Goal: Book appointment/travel/reservation

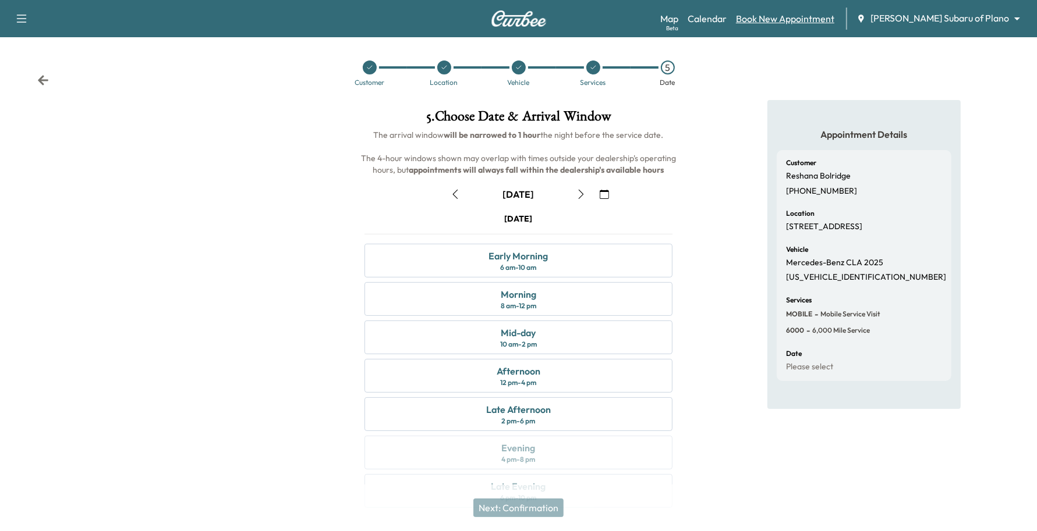
click at [828, 16] on link "Book New Appointment" at bounding box center [785, 19] width 98 height 14
click at [828, 19] on link "Book New Appointment" at bounding box center [785, 19] width 98 height 14
click at [955, 13] on body "Support Log Out Map Beta Calendar Book New Appointment [PERSON_NAME] Subaru of …" at bounding box center [524, 265] width 1048 height 531
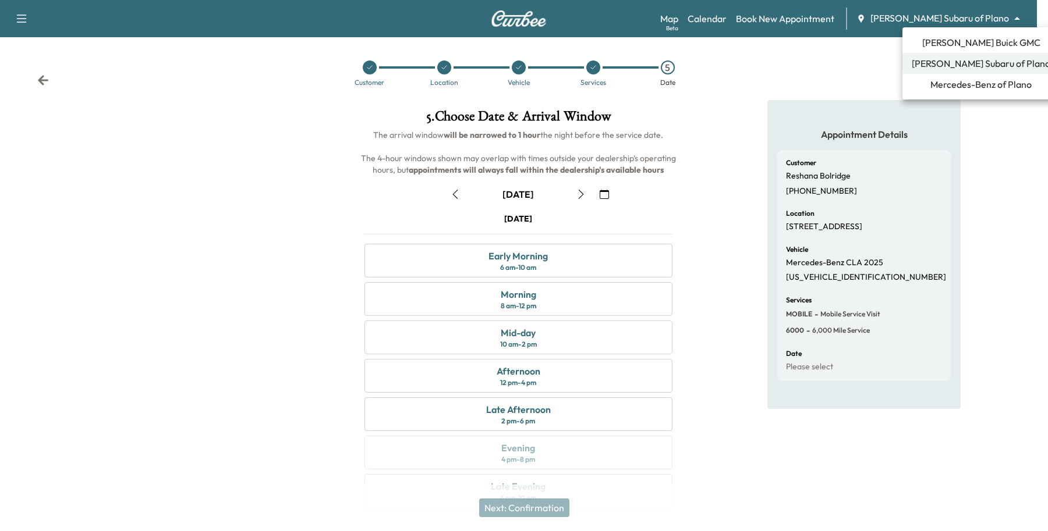
click at [926, 42] on li "[PERSON_NAME] Buick GMC" at bounding box center [980, 42] width 157 height 21
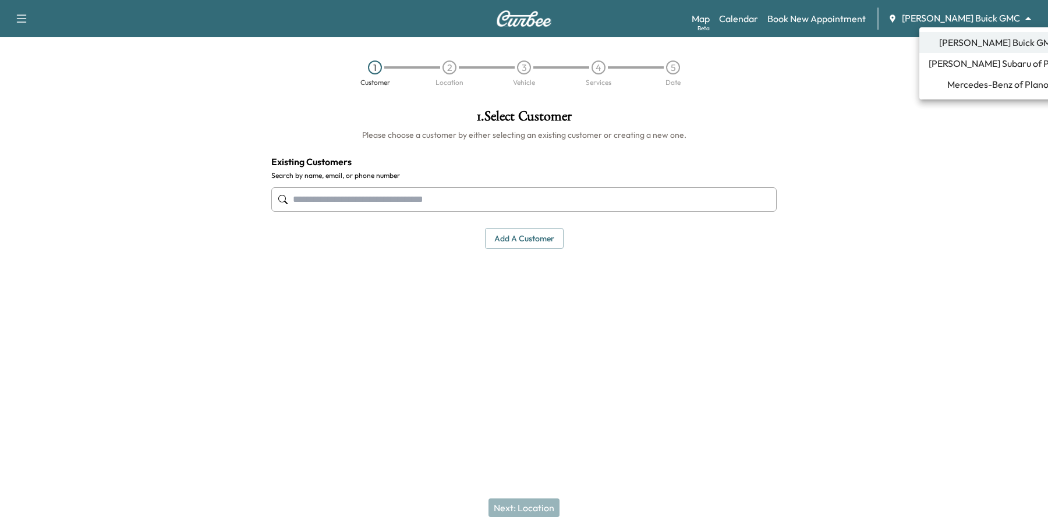
click at [959, 18] on body "Support Log Out Map Beta Calendar Book New Appointment [PERSON_NAME] Buick GMC …" at bounding box center [524, 265] width 1048 height 531
click at [951, 68] on span "[PERSON_NAME] Subaru of Plano" at bounding box center [997, 63] width 139 height 14
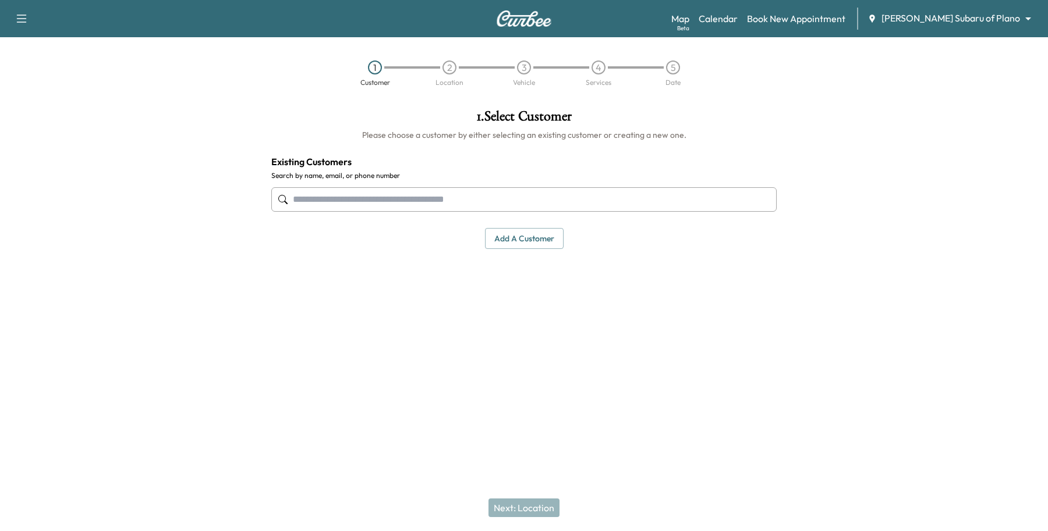
click at [456, 197] on input "text" at bounding box center [523, 199] width 505 height 24
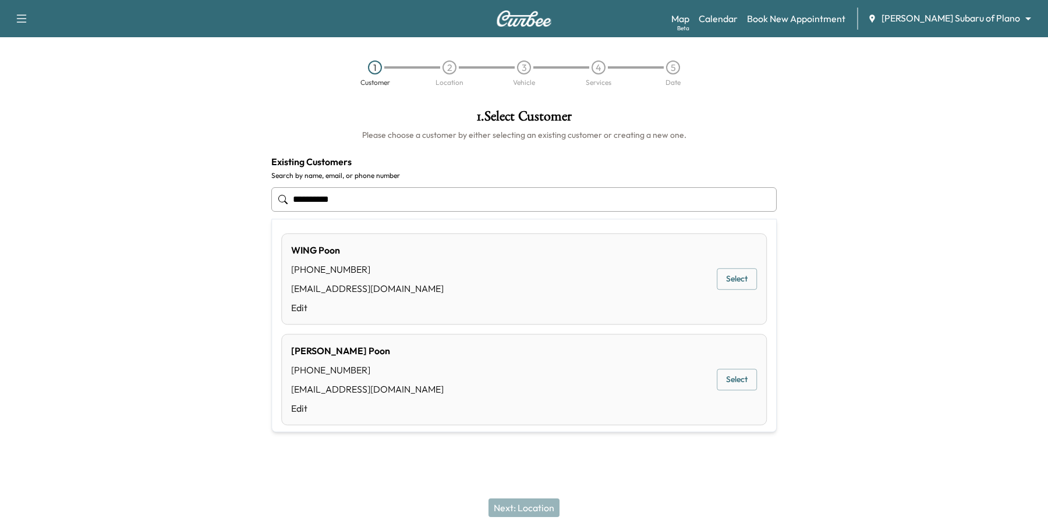
type input "**********"
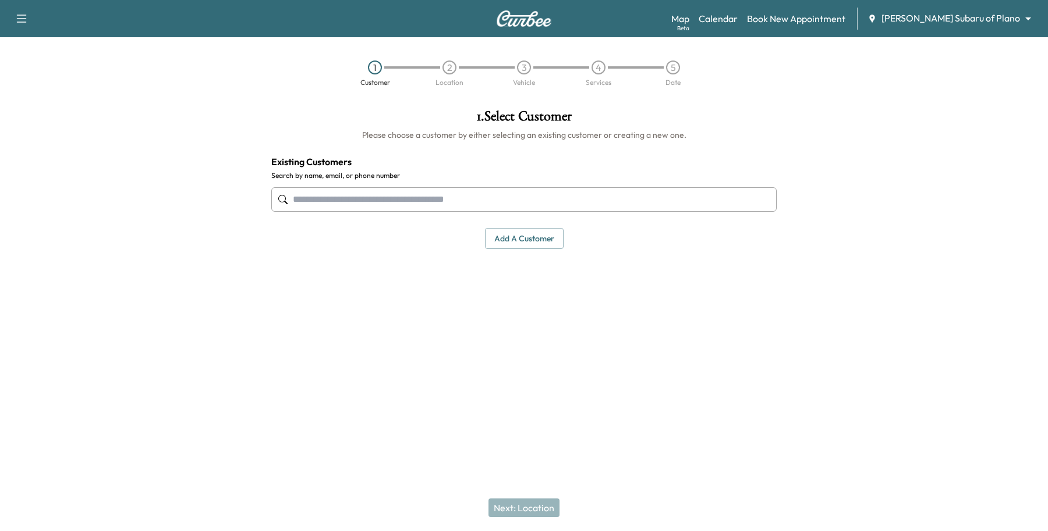
click at [423, 205] on input "text" at bounding box center [523, 199] width 505 height 24
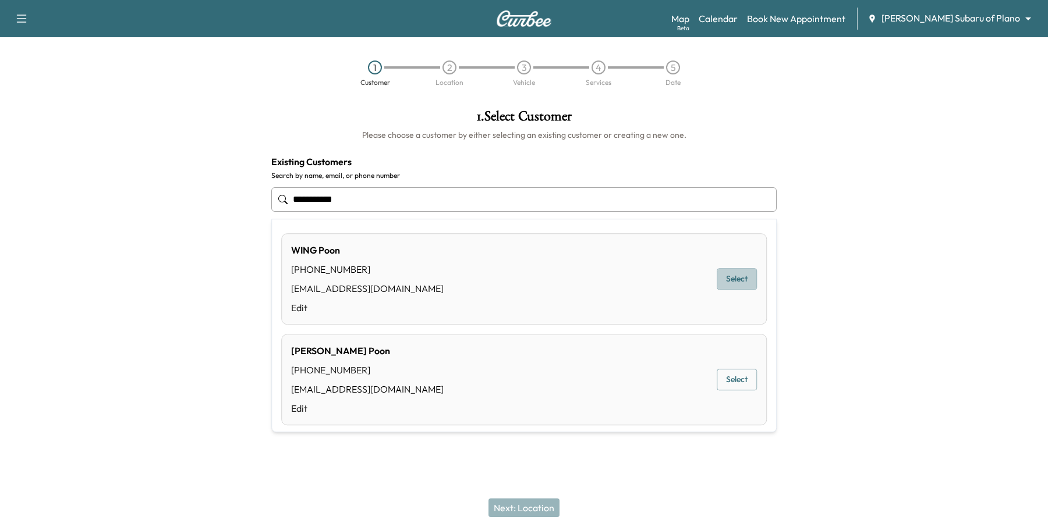
click at [726, 271] on button "Select" at bounding box center [737, 280] width 40 height 22
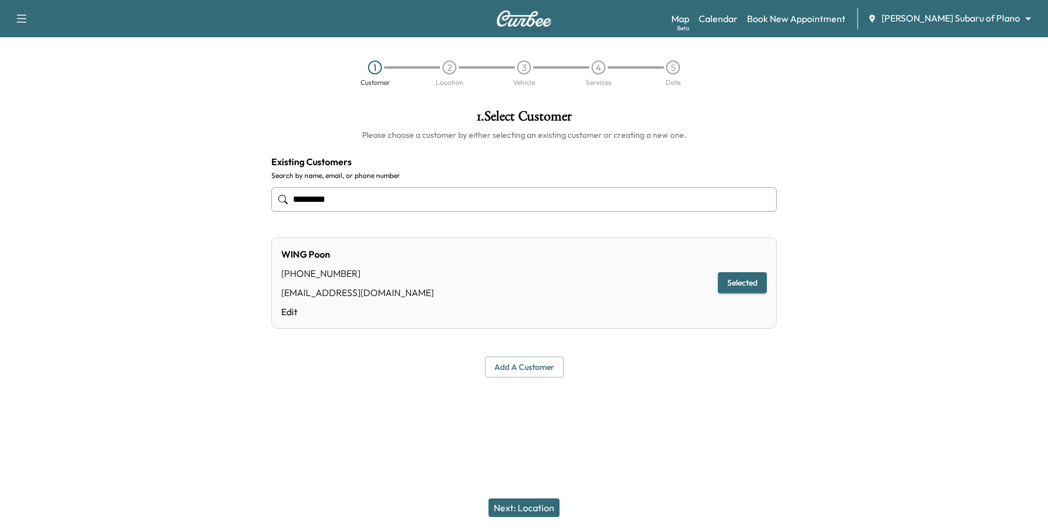
type input "*********"
click at [543, 507] on button "Next: Location" at bounding box center [523, 508] width 71 height 19
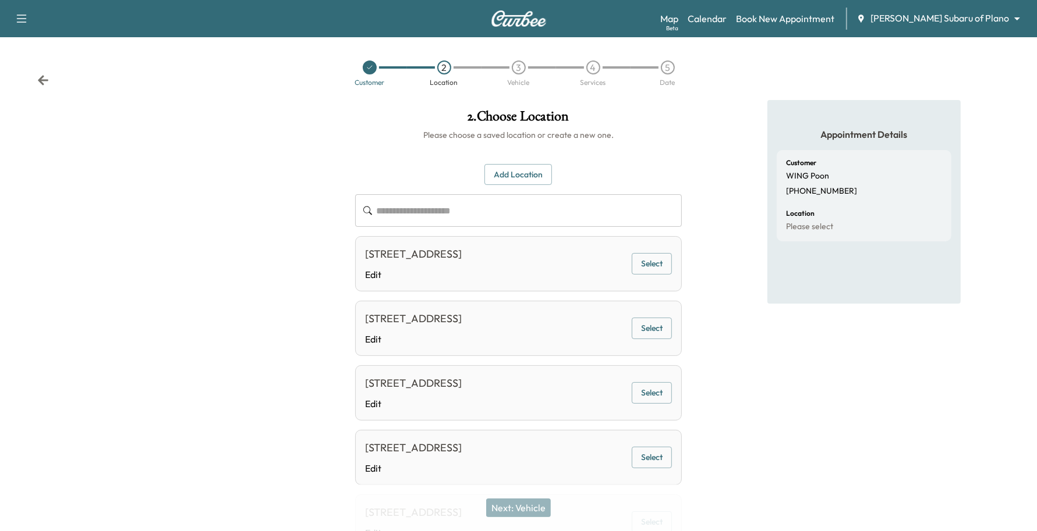
click at [658, 257] on button "Select" at bounding box center [652, 264] width 40 height 22
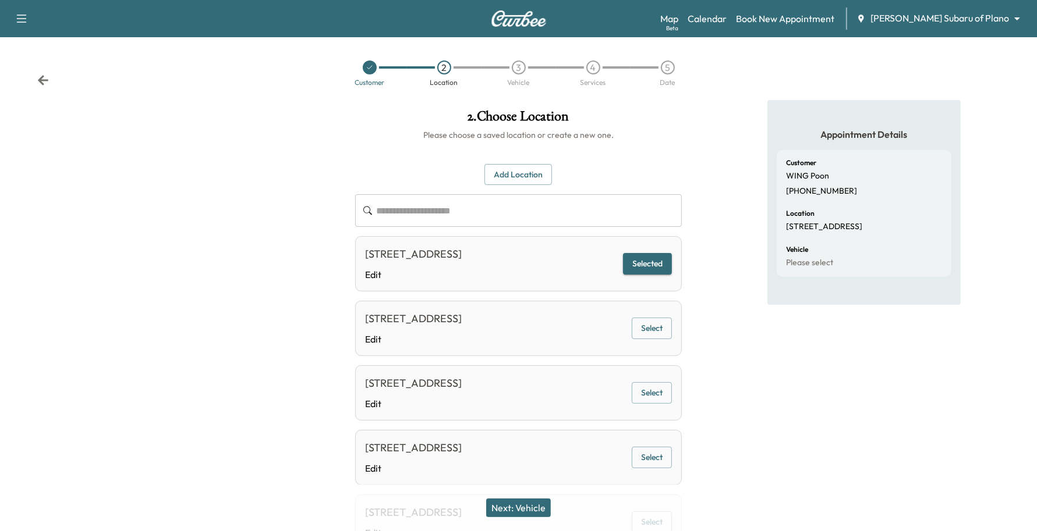
click at [510, 510] on button "Next: Vehicle" at bounding box center [518, 508] width 65 height 19
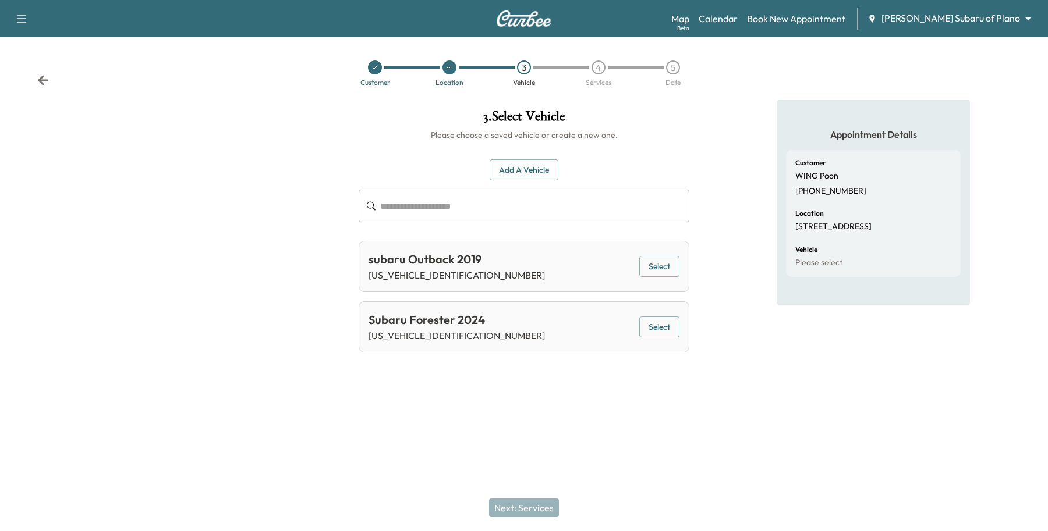
click at [656, 260] on button "Select" at bounding box center [659, 267] width 40 height 22
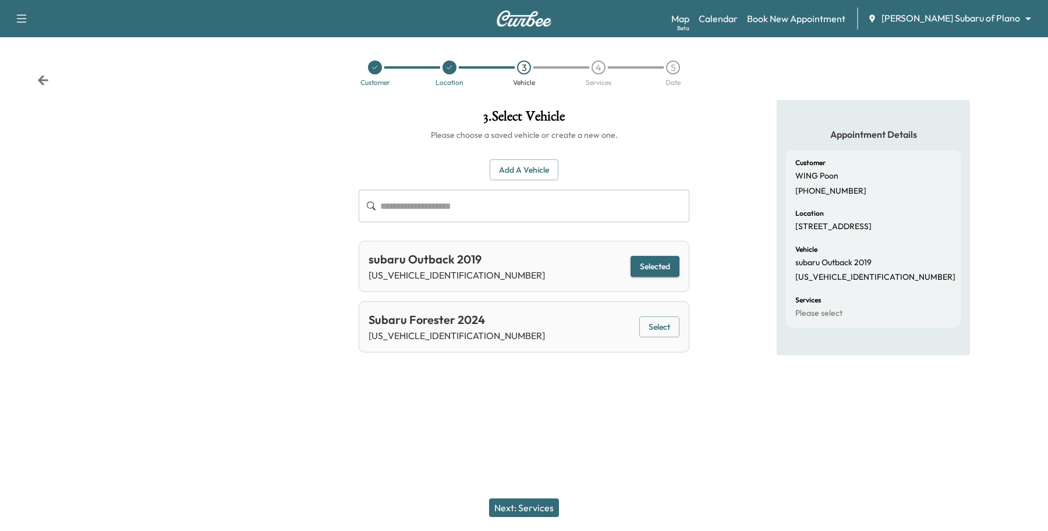
click at [648, 336] on button "Select" at bounding box center [659, 328] width 40 height 22
click at [530, 495] on div "Next: Services" at bounding box center [524, 508] width 1048 height 47
click at [530, 503] on button "Next: Services" at bounding box center [524, 508] width 70 height 19
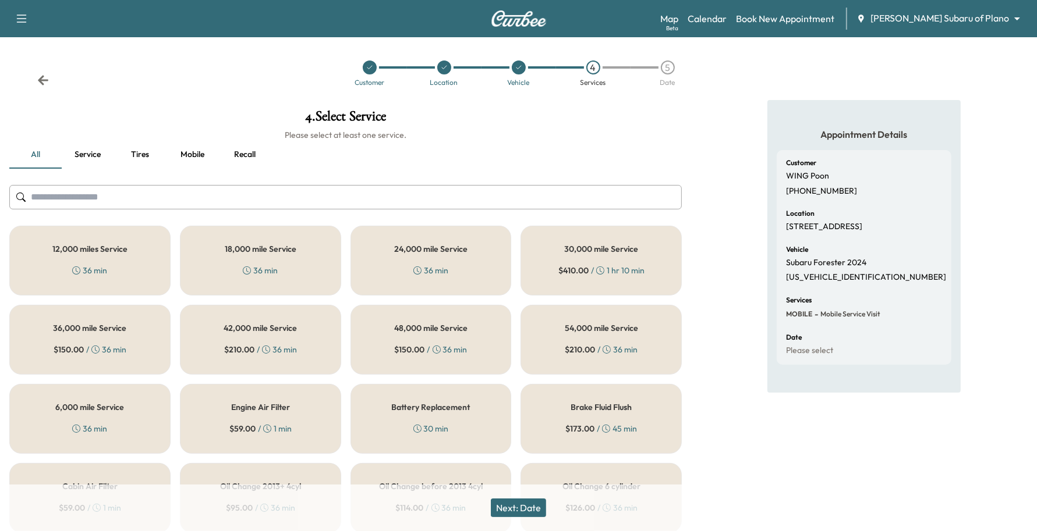
click at [96, 409] on h5 "6,000 mile Service" at bounding box center [89, 407] width 69 height 8
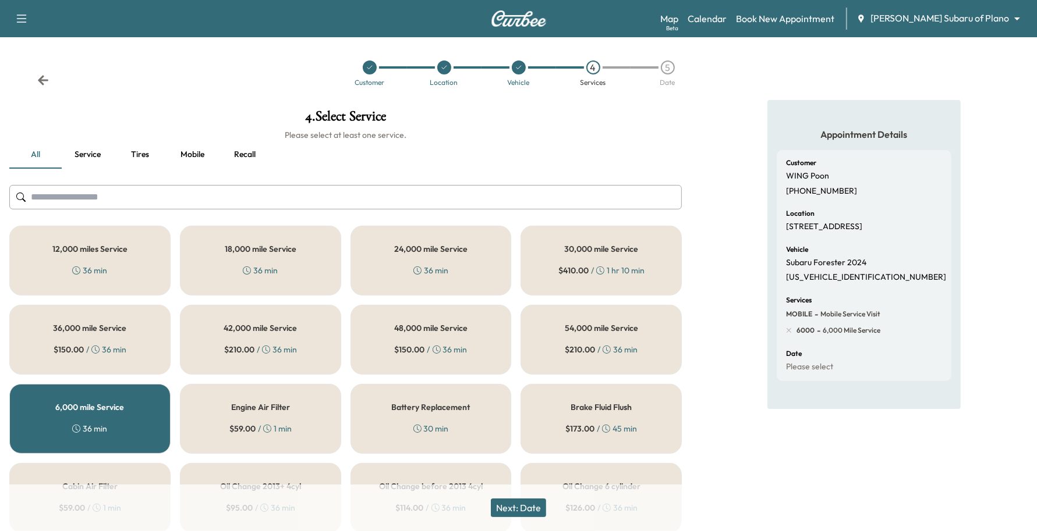
click at [506, 499] on button "Next: Date" at bounding box center [518, 508] width 55 height 19
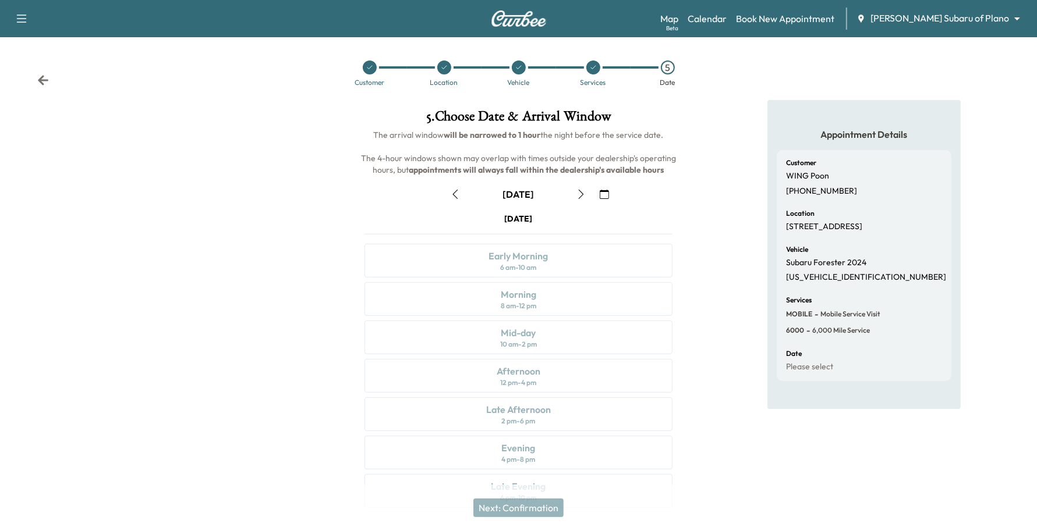
click at [579, 194] on icon "button" at bounding box center [580, 194] width 9 height 9
click at [505, 263] on div "Early Morning 6 am - 10 am" at bounding box center [518, 261] width 308 height 34
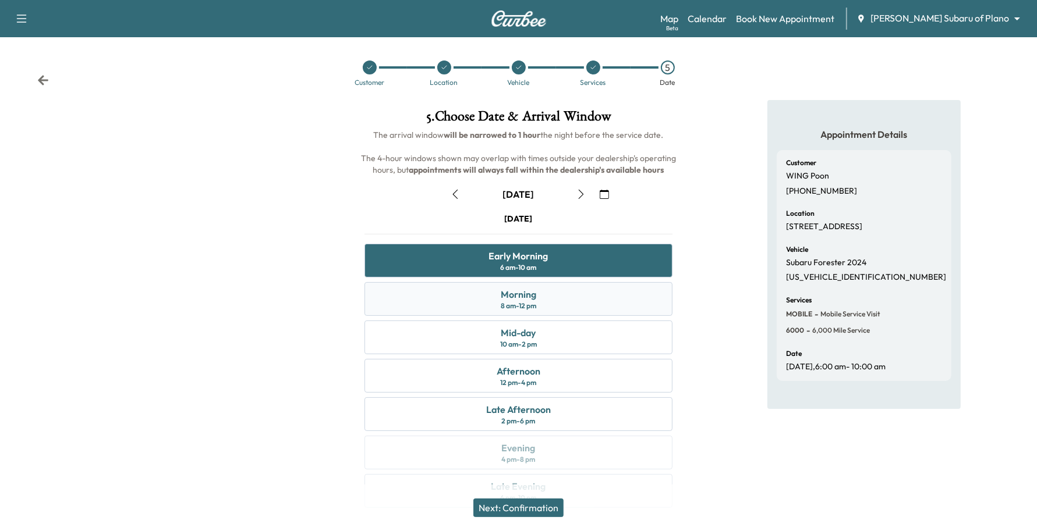
click at [395, 304] on div "Morning 8 am - 12 pm" at bounding box center [518, 299] width 308 height 34
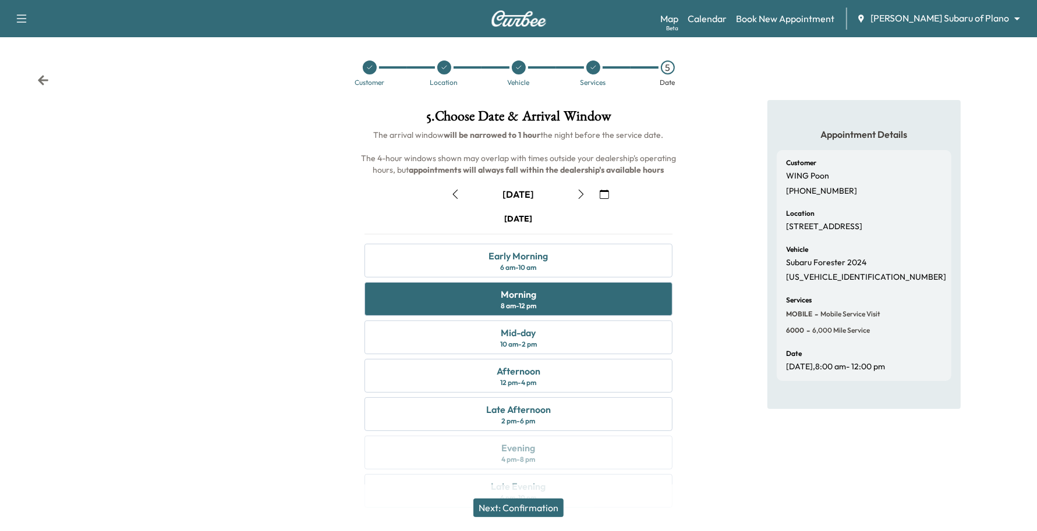
click at [613, 190] on button "button" at bounding box center [604, 194] width 20 height 19
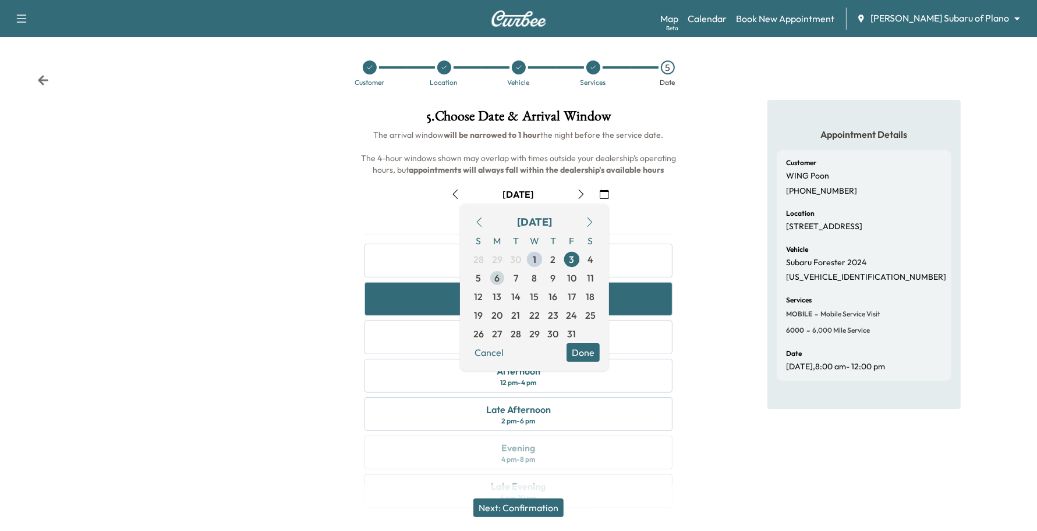
click at [501, 284] on span "6" at bounding box center [497, 278] width 19 height 19
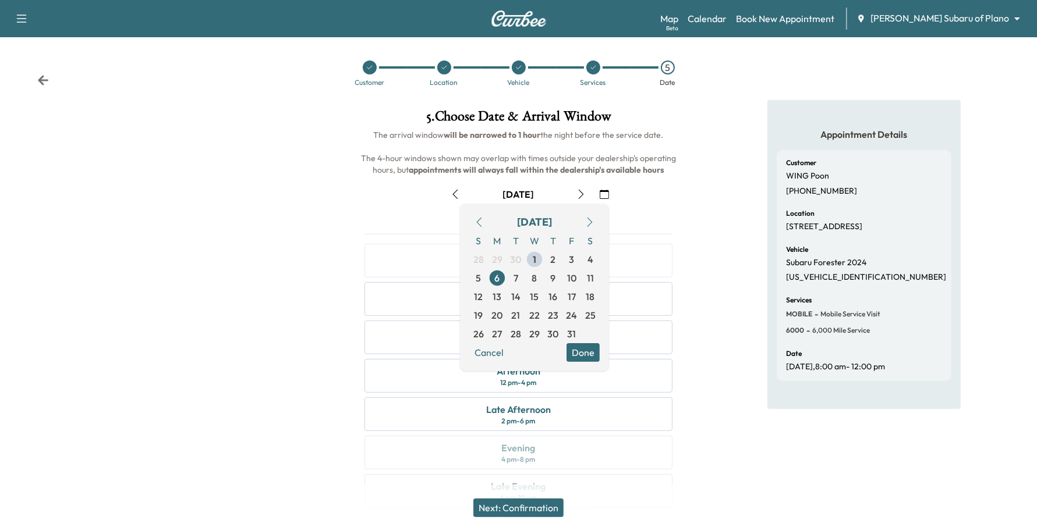
click at [595, 350] on button "Done" at bounding box center [582, 352] width 33 height 19
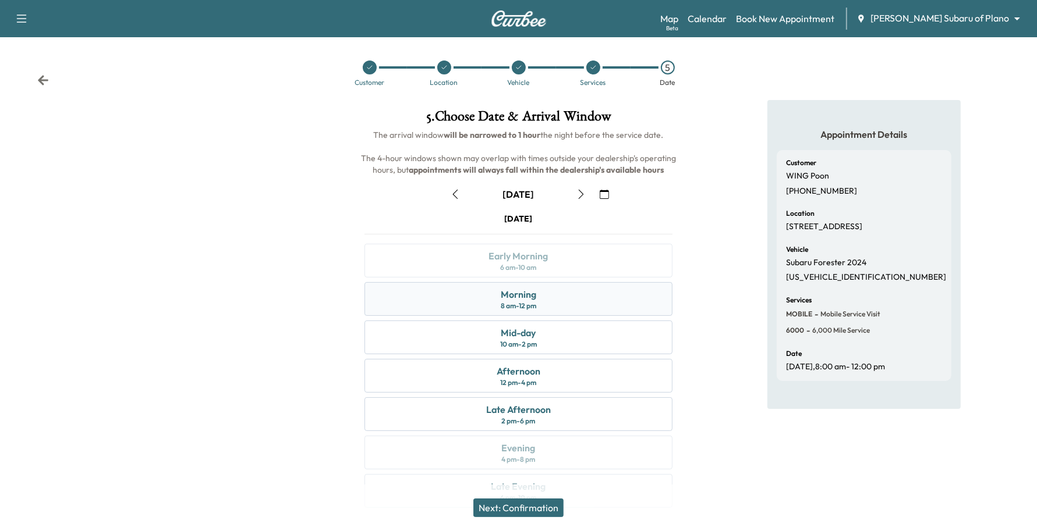
click at [573, 309] on div "Morning 8 am - 12 pm" at bounding box center [518, 299] width 308 height 34
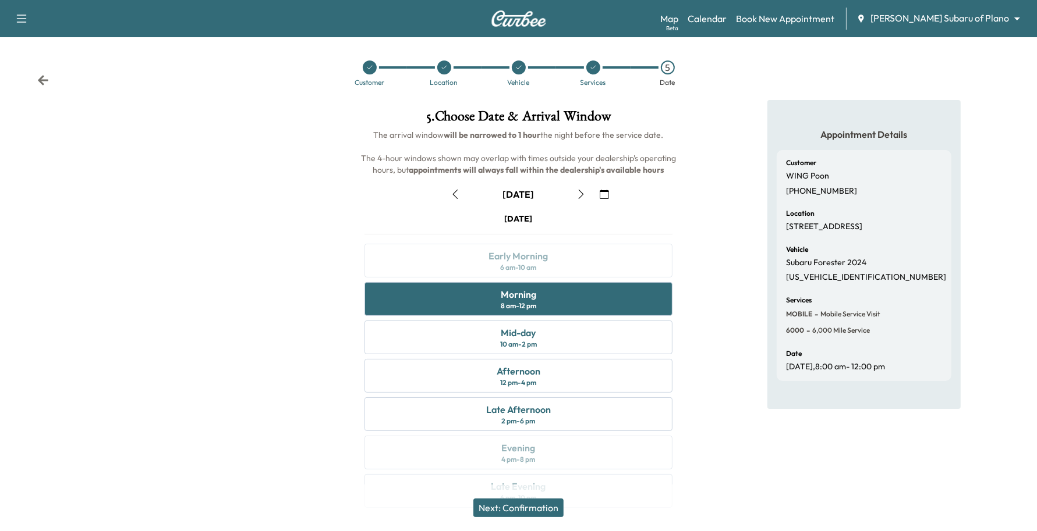
click at [519, 504] on button "Next: Confirmation" at bounding box center [518, 508] width 90 height 19
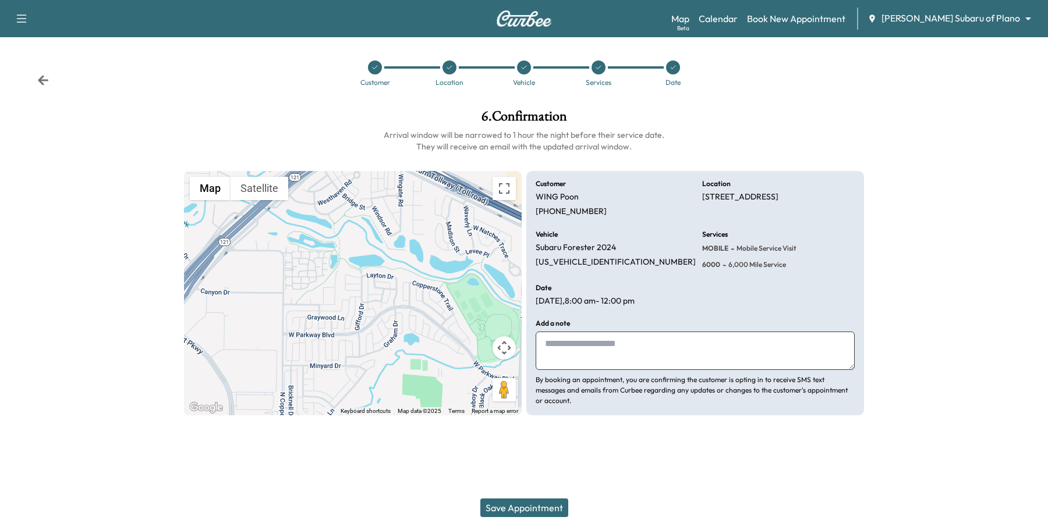
click at [449, 75] on div "Location" at bounding box center [449, 74] width 75 height 26
click at [447, 66] on icon at bounding box center [449, 67] width 7 height 7
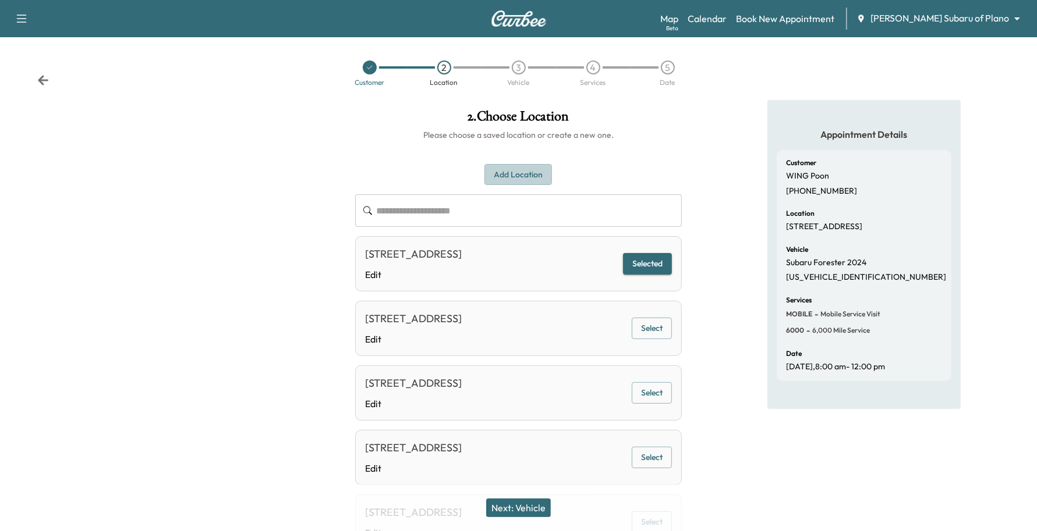
click at [513, 175] on button "Add Location" at bounding box center [518, 175] width 68 height 22
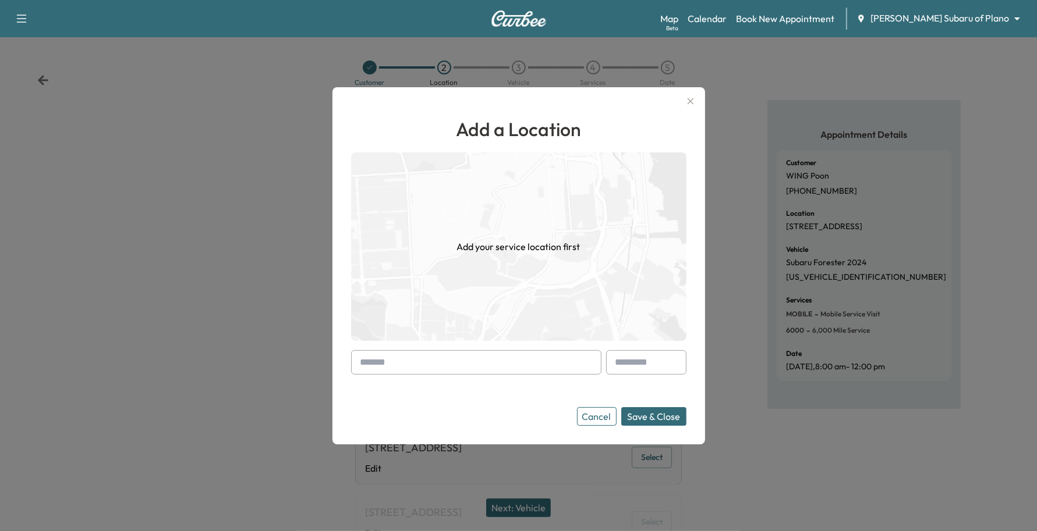
click at [411, 356] on input "text" at bounding box center [476, 362] width 250 height 24
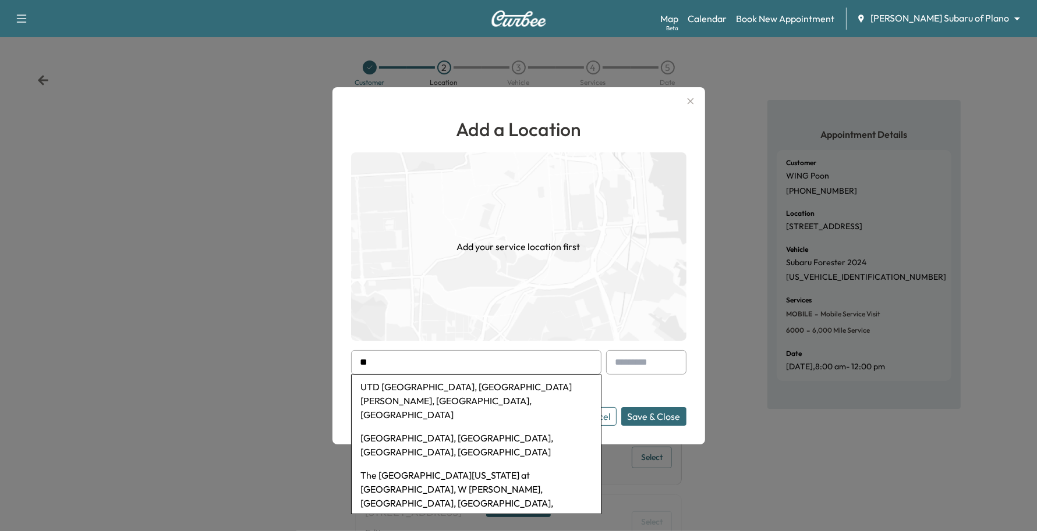
type input "***"
drag, startPoint x: 413, startPoint y: 364, endPoint x: 185, endPoint y: 335, distance: 230.7
click at [184, 329] on div "Add a Location Add your service location first *** [GEOGRAPHIC_DATA], [GEOGRAPH…" at bounding box center [518, 265] width 1037 height 531
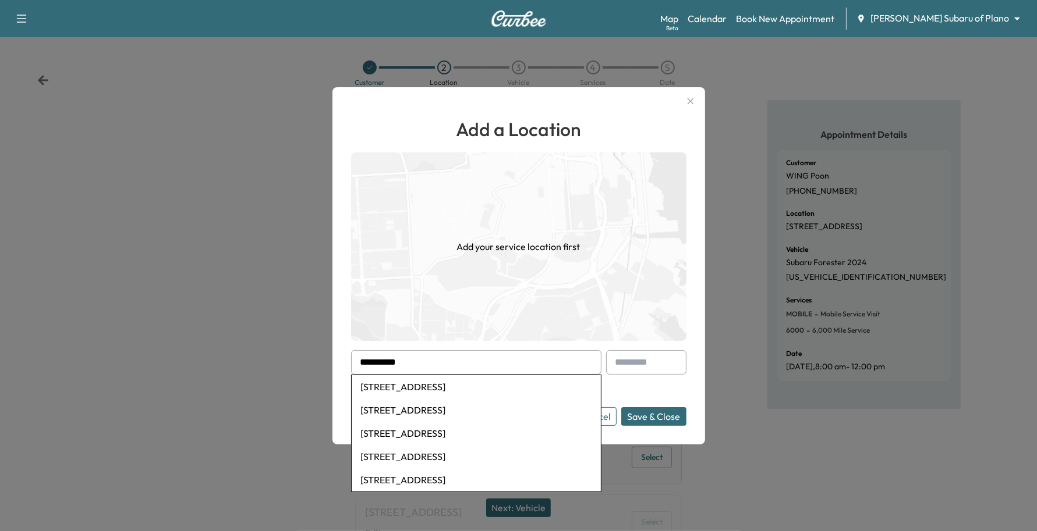
click at [435, 408] on li "[STREET_ADDRESS]" at bounding box center [476, 410] width 249 height 23
type input "**********"
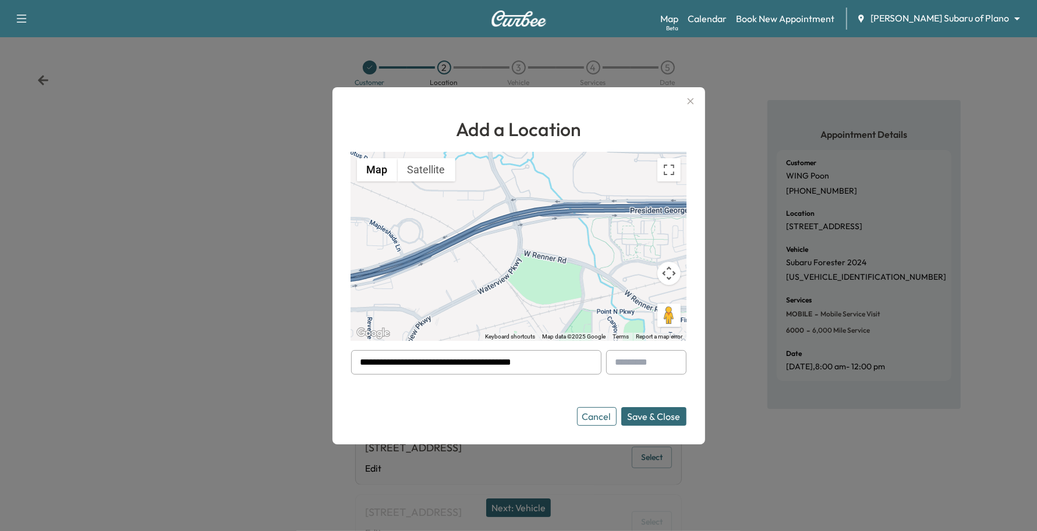
click at [654, 412] on button "Save & Close" at bounding box center [653, 416] width 65 height 19
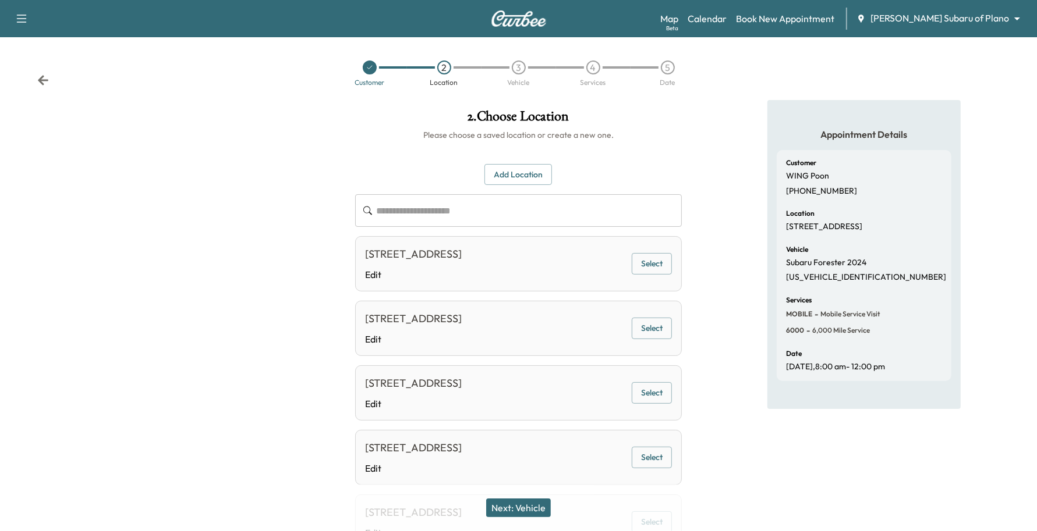
click at [531, 510] on button "Next: Vehicle" at bounding box center [518, 508] width 65 height 19
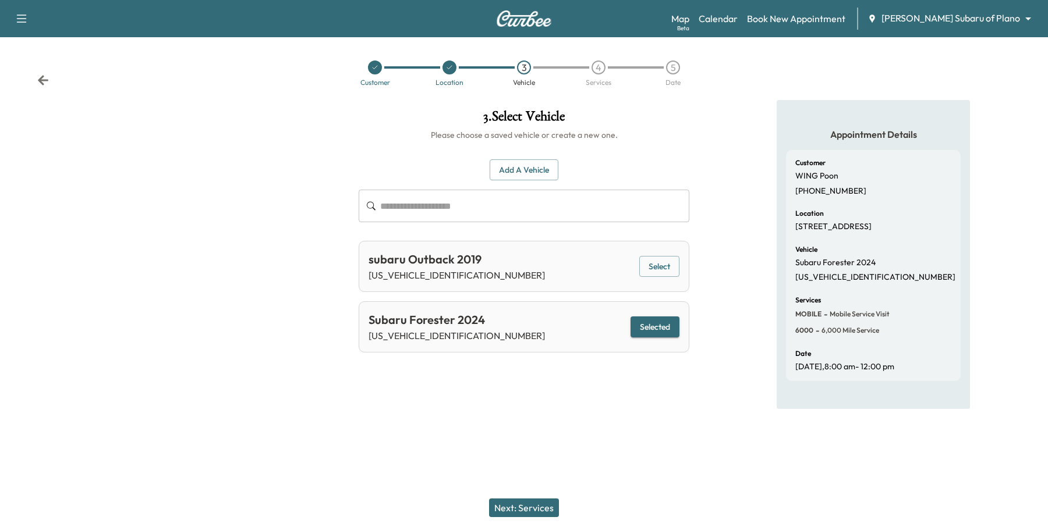
click at [525, 502] on button "Next: Services" at bounding box center [524, 508] width 70 height 19
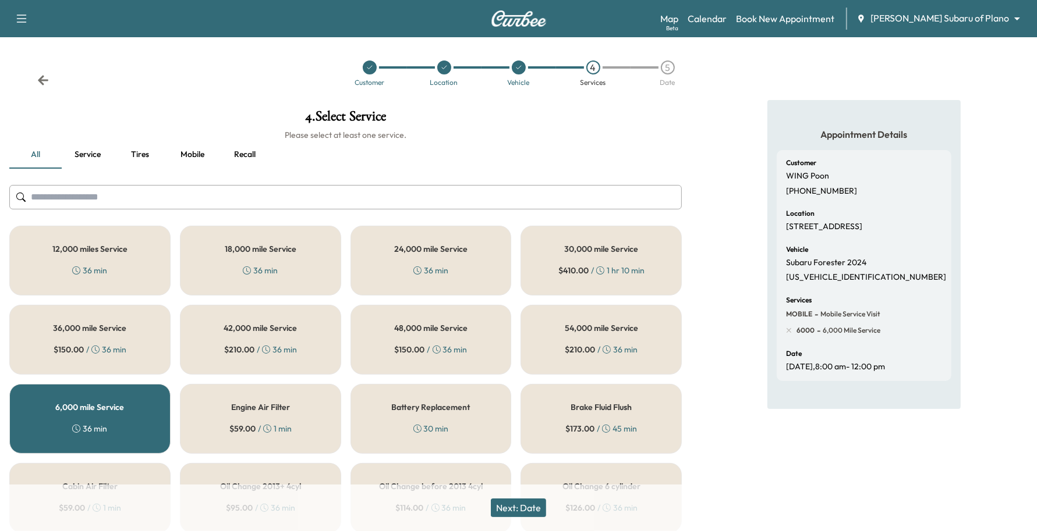
click at [527, 508] on button "Next: Date" at bounding box center [518, 508] width 55 height 19
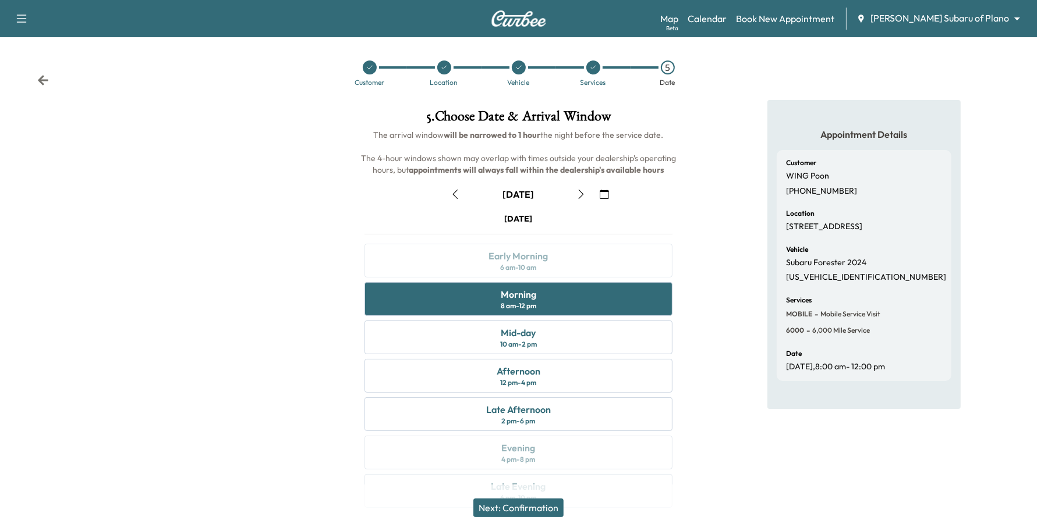
click at [558, 513] on button "Next: Confirmation" at bounding box center [518, 508] width 90 height 19
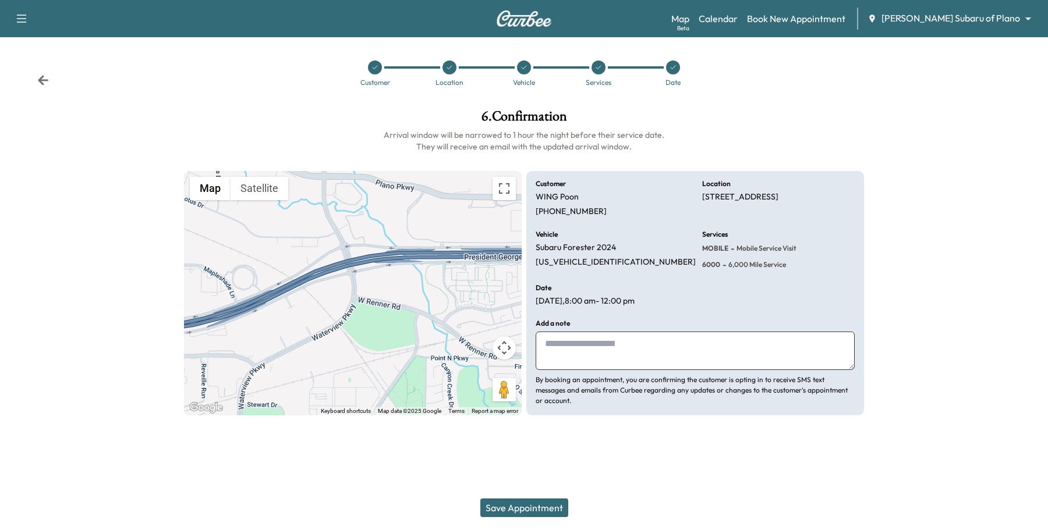
click at [446, 70] on icon at bounding box center [449, 67] width 7 height 7
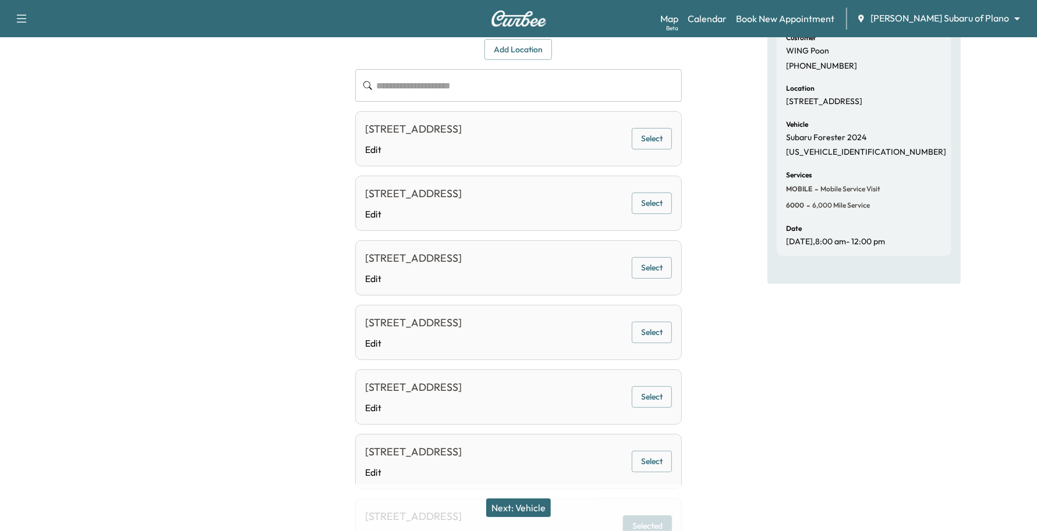
scroll to position [236, 0]
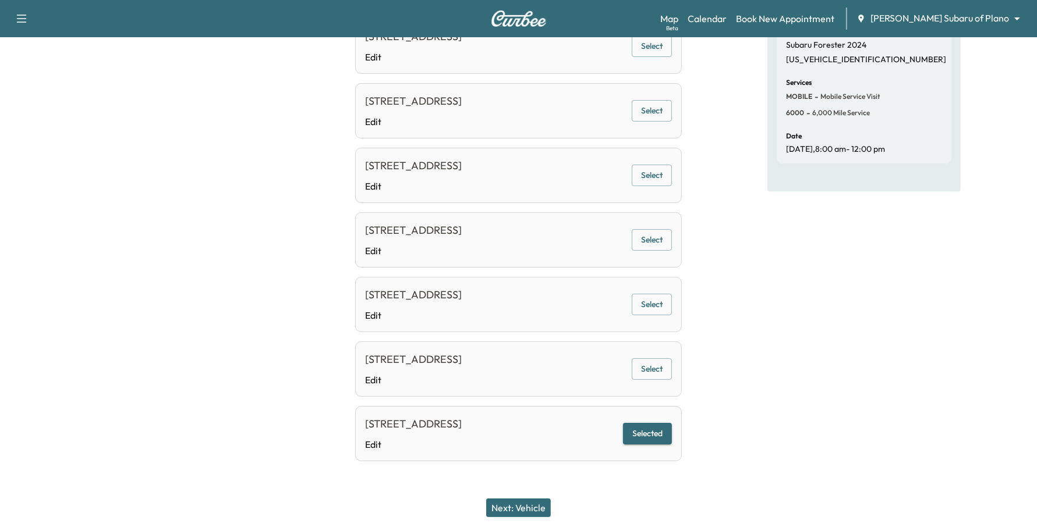
click at [538, 502] on button "Next: Vehicle" at bounding box center [518, 508] width 65 height 19
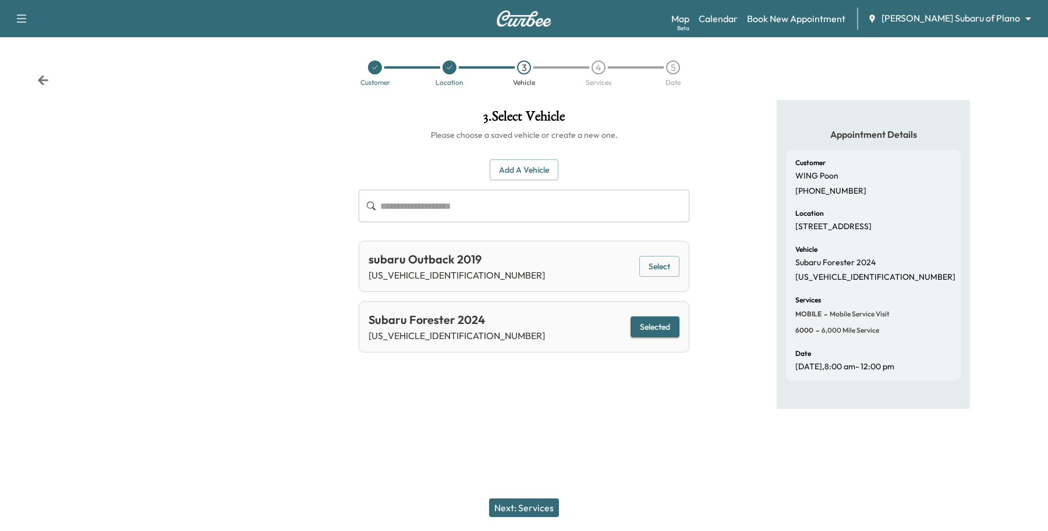
click at [538, 501] on button "Next: Services" at bounding box center [524, 508] width 70 height 19
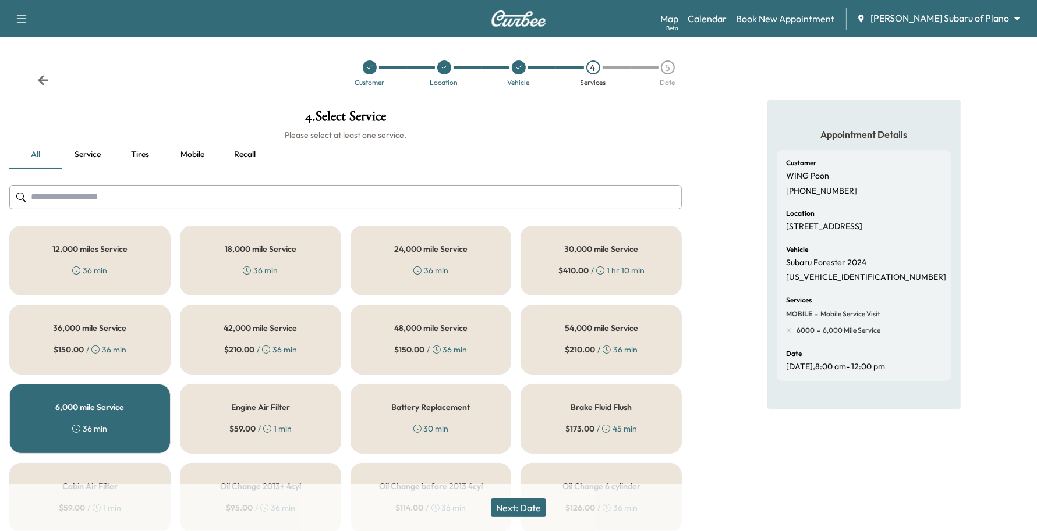
click at [537, 501] on button "Next: Date" at bounding box center [518, 508] width 55 height 19
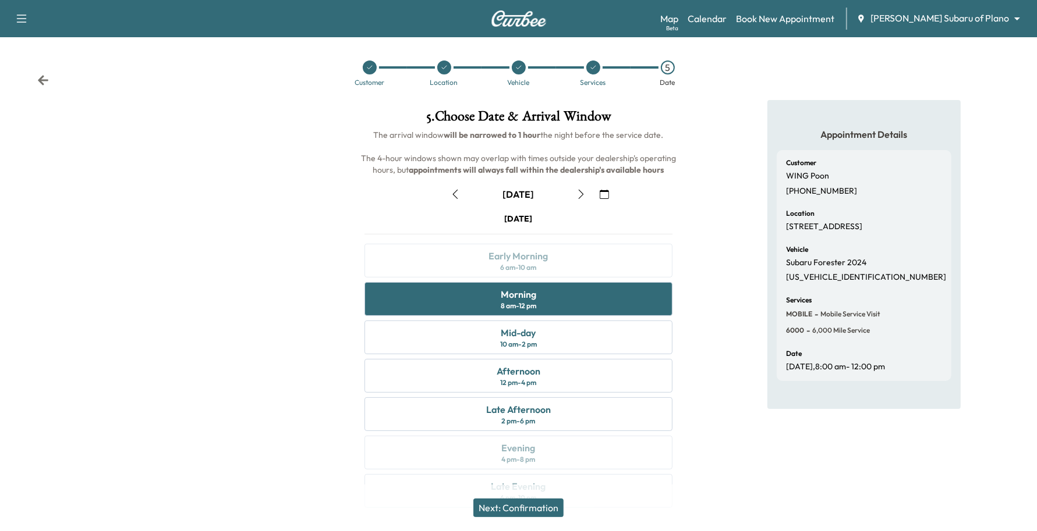
click at [537, 502] on button "Next: Confirmation" at bounding box center [518, 508] width 90 height 19
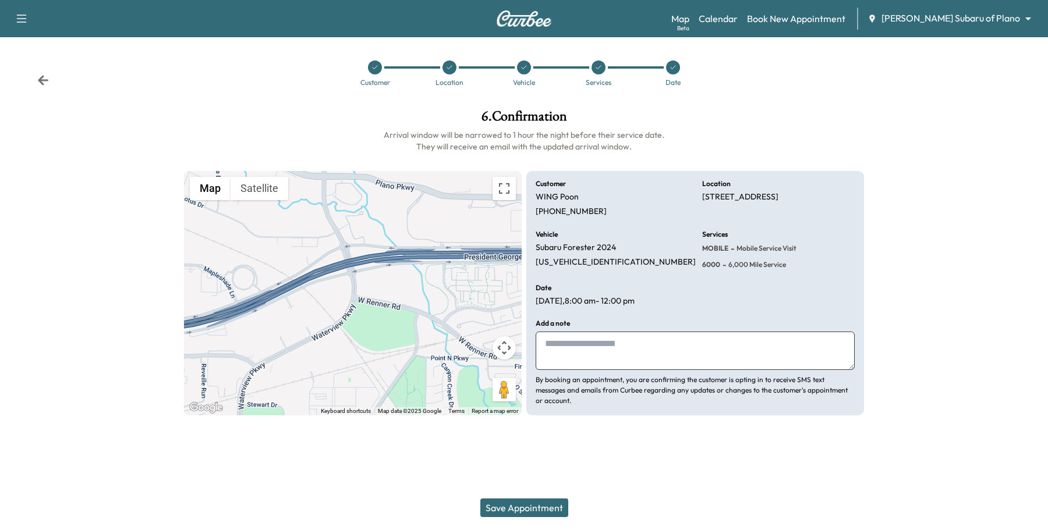
click at [537, 501] on button "Save Appointment" at bounding box center [524, 508] width 88 height 19
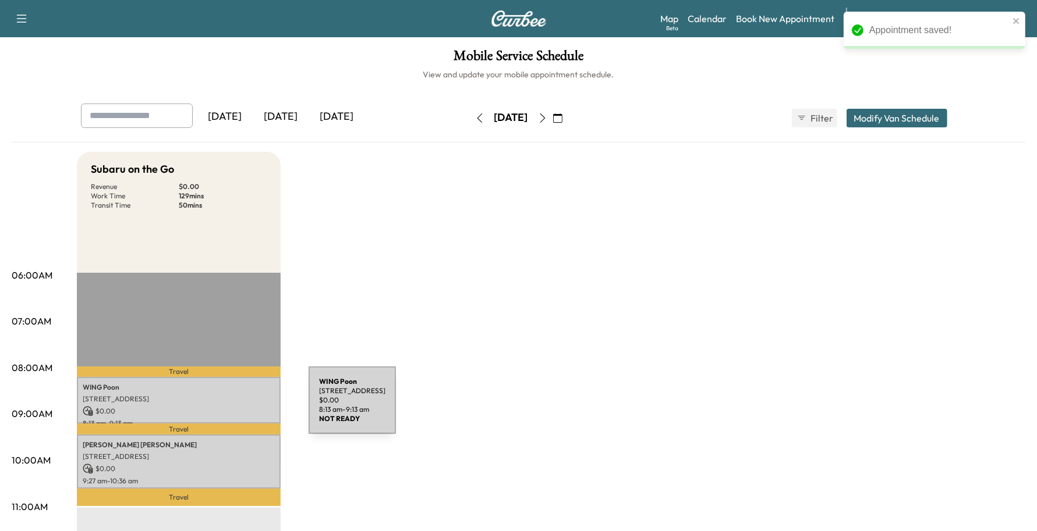
click at [222, 406] on p "$ 0.00" at bounding box center [179, 411] width 192 height 10
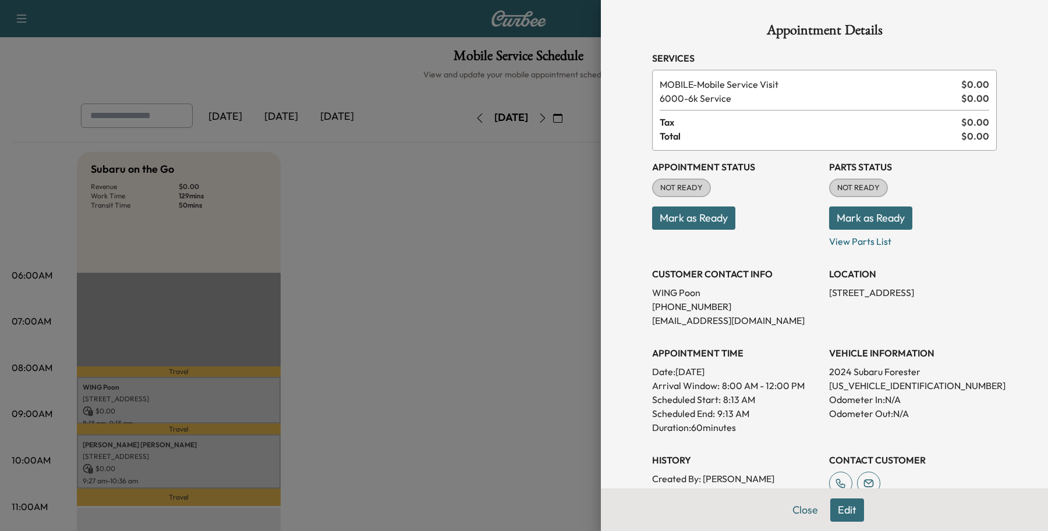
click at [700, 300] on p "[PHONE_NUMBER]" at bounding box center [736, 307] width 168 height 14
drag, startPoint x: 697, startPoint y: 289, endPoint x: 632, endPoint y: 295, distance: 66.1
click at [638, 295] on div "Appointment Details Services MOBILE - Mobile Service Visit $ 0.00 6000 - 6k Ser…" at bounding box center [824, 335] width 373 height 670
copy p "WING Poon"
click at [838, 510] on button "Edit" at bounding box center [847, 510] width 34 height 23
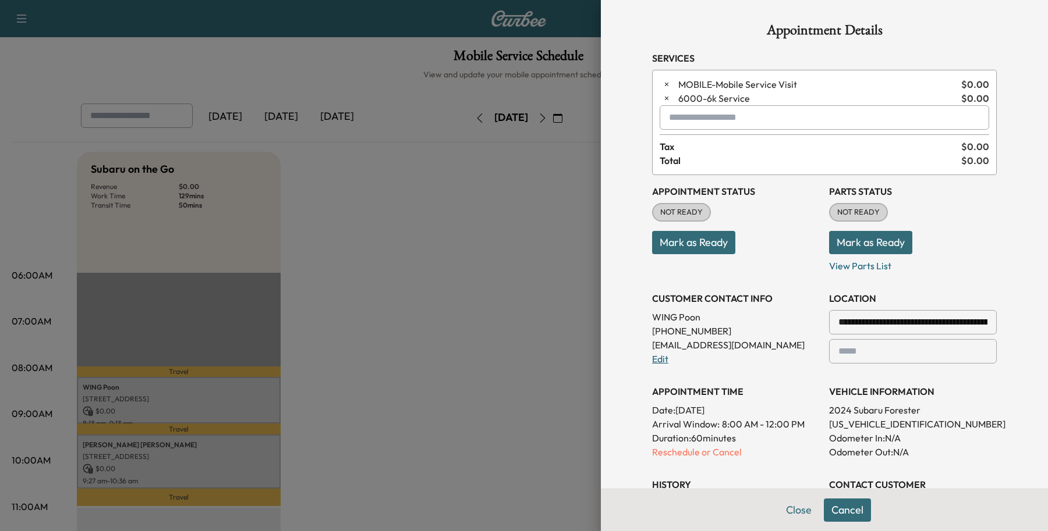
click at [653, 356] on link "Edit" at bounding box center [660, 359] width 16 height 12
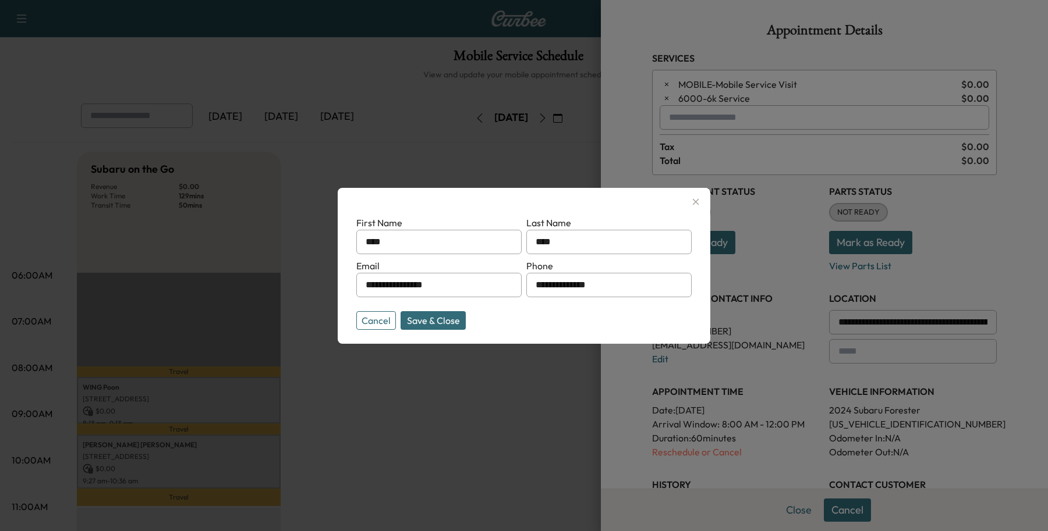
click at [454, 233] on input "****" at bounding box center [438, 242] width 165 height 24
type input "*"
type input "*******"
drag, startPoint x: 430, startPoint y: 319, endPoint x: 448, endPoint y: 291, distance: 33.6
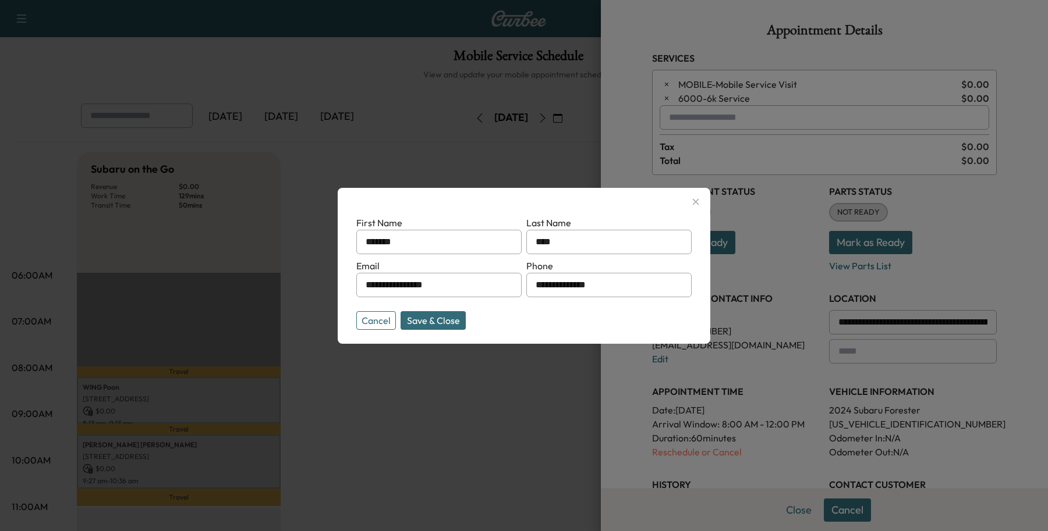
click at [448, 291] on form "**********" at bounding box center [523, 270] width 335 height 109
drag, startPoint x: 609, startPoint y: 284, endPoint x: 457, endPoint y: 298, distance: 152.6
click at [457, 298] on form "**********" at bounding box center [523, 270] width 335 height 109
type input "**********"
click at [432, 318] on button "Save & Close" at bounding box center [432, 320] width 65 height 19
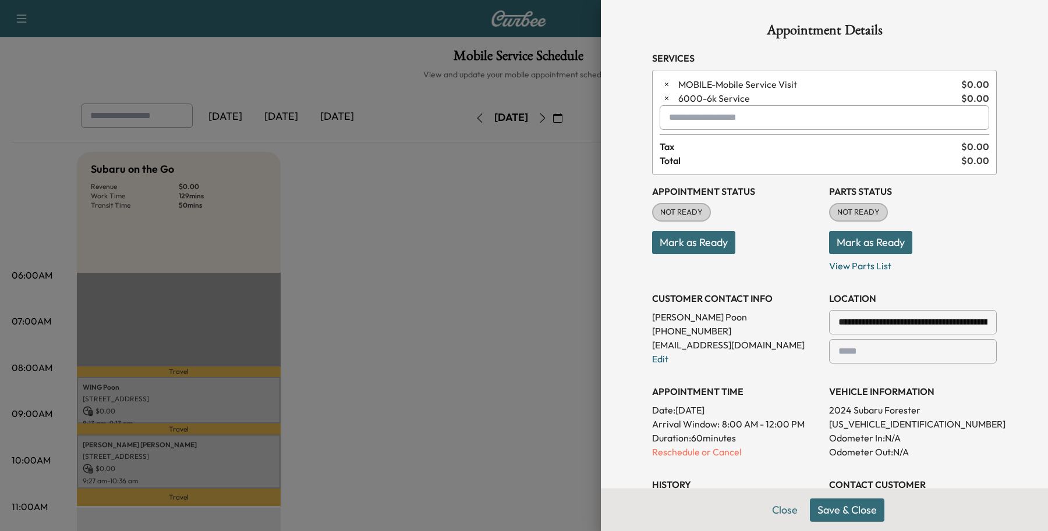
click at [861, 503] on button "Save & Close" at bounding box center [847, 510] width 75 height 23
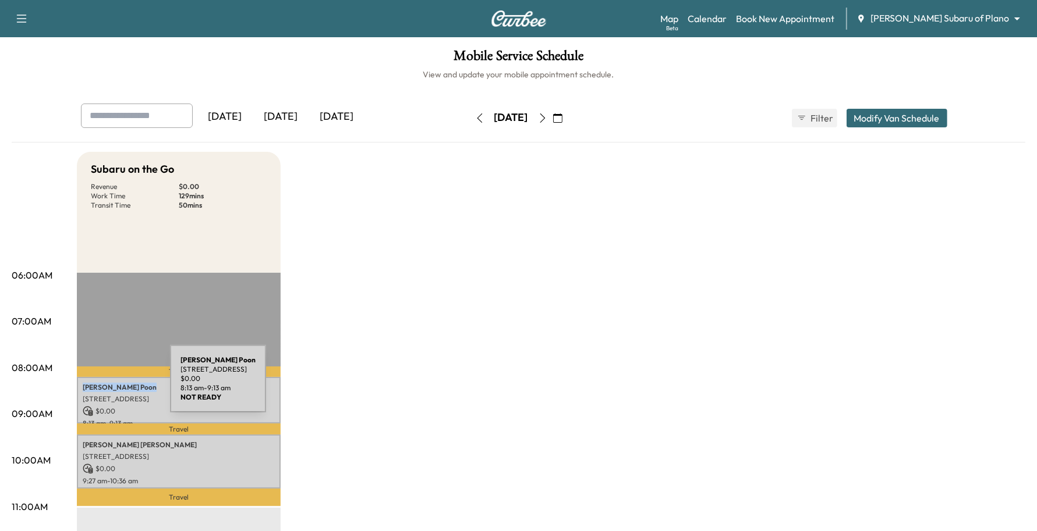
drag, startPoint x: 129, startPoint y: 387, endPoint x: 83, endPoint y: 386, distance: 46.0
click at [83, 386] on p "[PERSON_NAME]" at bounding box center [179, 387] width 192 height 9
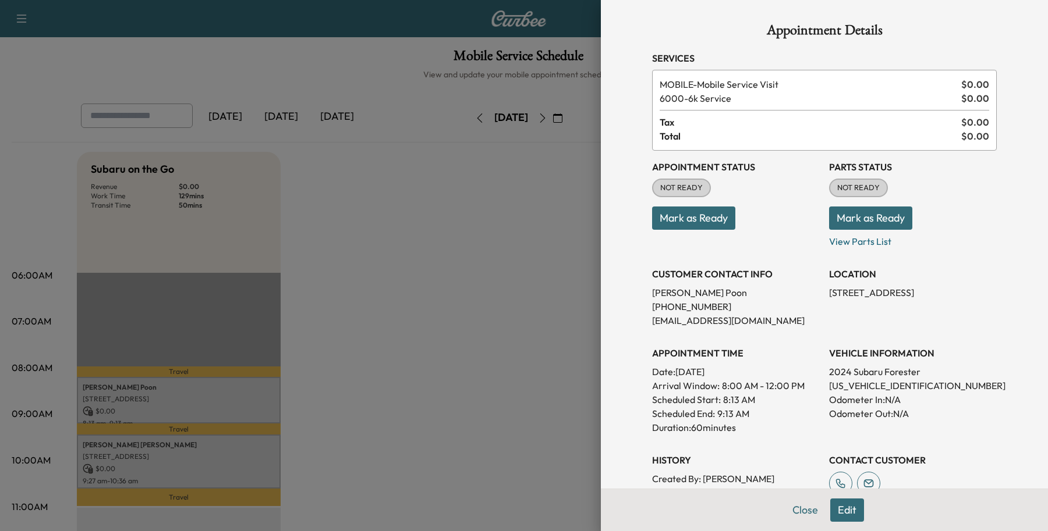
drag, startPoint x: 87, startPoint y: 385, endPoint x: 687, endPoint y: 294, distance: 607.0
click at [687, 294] on p "[PERSON_NAME]" at bounding box center [736, 293] width 168 height 14
drag, startPoint x: 711, startPoint y: 291, endPoint x: 632, endPoint y: 284, distance: 78.9
click at [638, 284] on div "Appointment Details Services MOBILE - Mobile Service Visit $ 0.00 6000 - 6k Ser…" at bounding box center [824, 349] width 373 height 698
drag, startPoint x: 657, startPoint y: 300, endPoint x: 639, endPoint y: 289, distance: 21.2
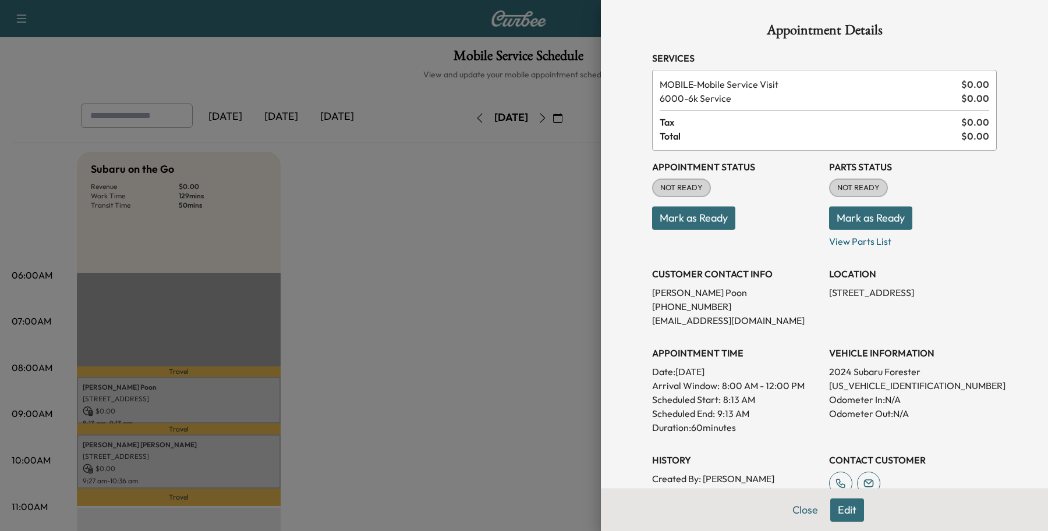
click at [639, 289] on div "Appointment Details Services MOBILE - Mobile Service Visit $ 0.00 6000 - 6k Ser…" at bounding box center [824, 349] width 373 height 698
copy p "[PERSON_NAME]"
drag, startPoint x: 643, startPoint y: 306, endPoint x: 723, endPoint y: 313, distance: 80.6
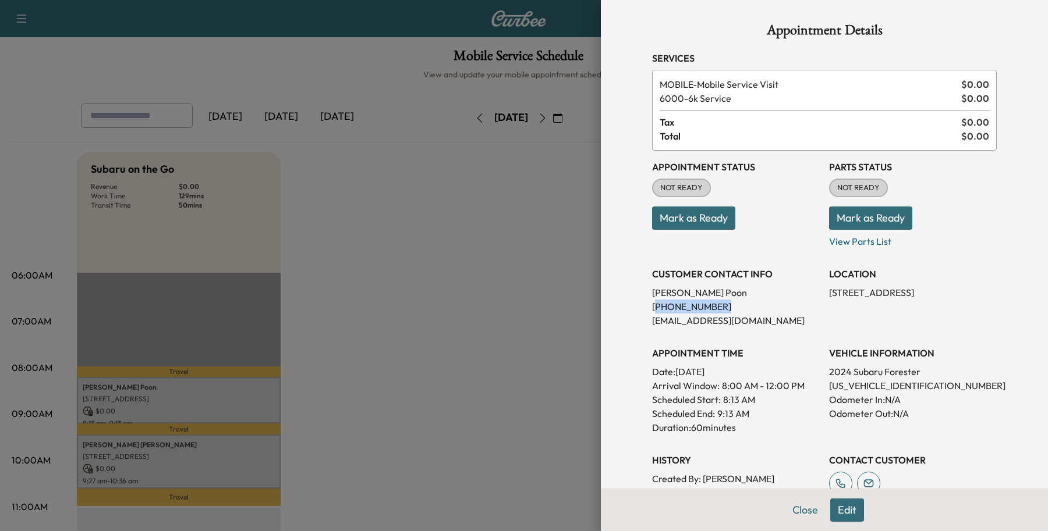
click at [723, 313] on p "[PHONE_NUMBER]" at bounding box center [736, 307] width 168 height 14
drag, startPoint x: 636, startPoint y: 307, endPoint x: 713, endPoint y: 307, distance: 77.4
click at [713, 307] on div "Appointment Details Services MOBILE - Mobile Service Visit $ 0.00 6000 - 6k Ser…" at bounding box center [824, 349] width 373 height 698
copy p "[PHONE_NUMBER]"
